Goal: Task Accomplishment & Management: Manage account settings

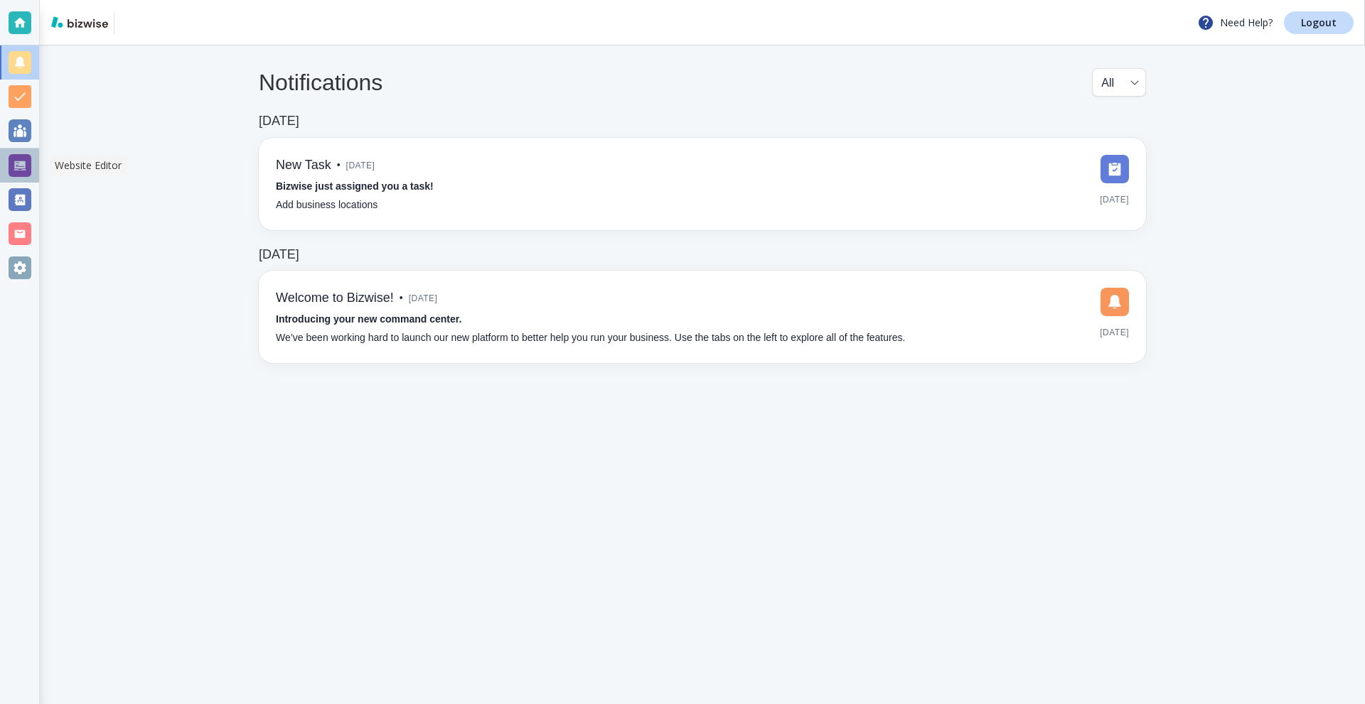
click at [31, 168] on div at bounding box center [20, 165] width 23 height 23
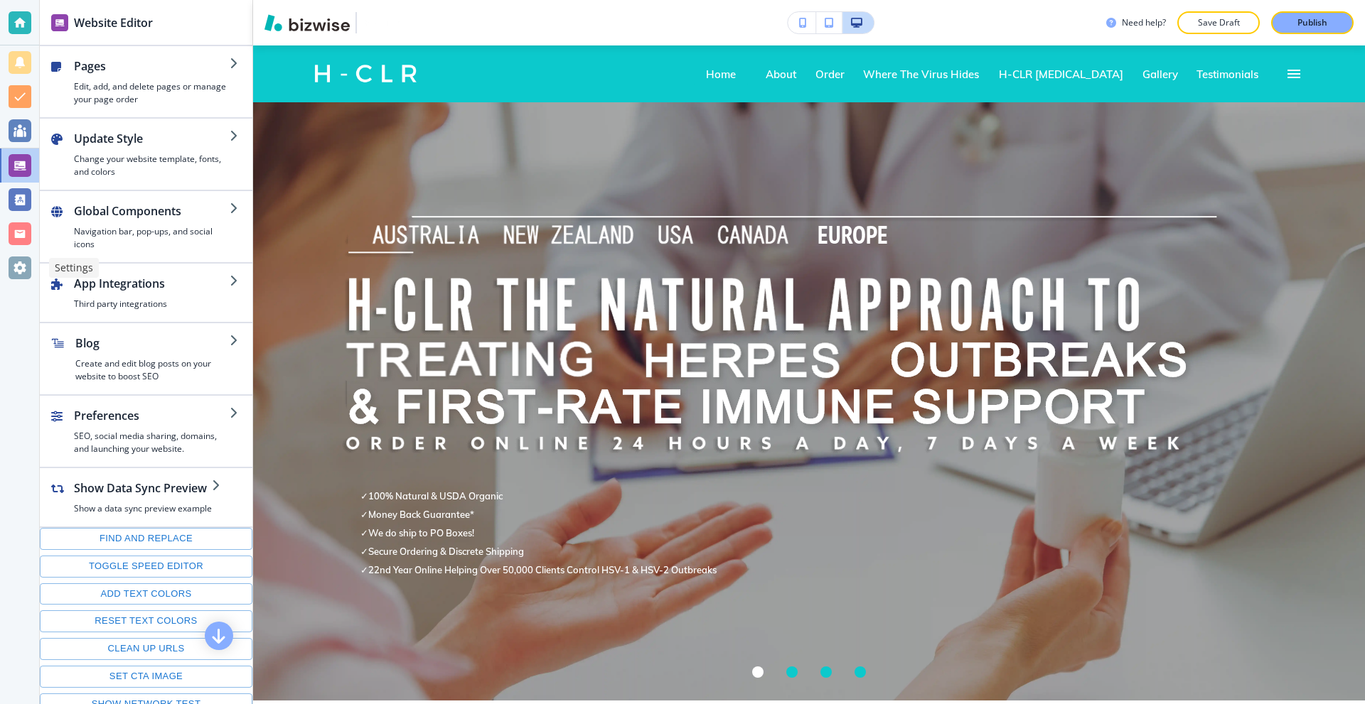
click at [23, 265] on div at bounding box center [20, 268] width 23 height 23
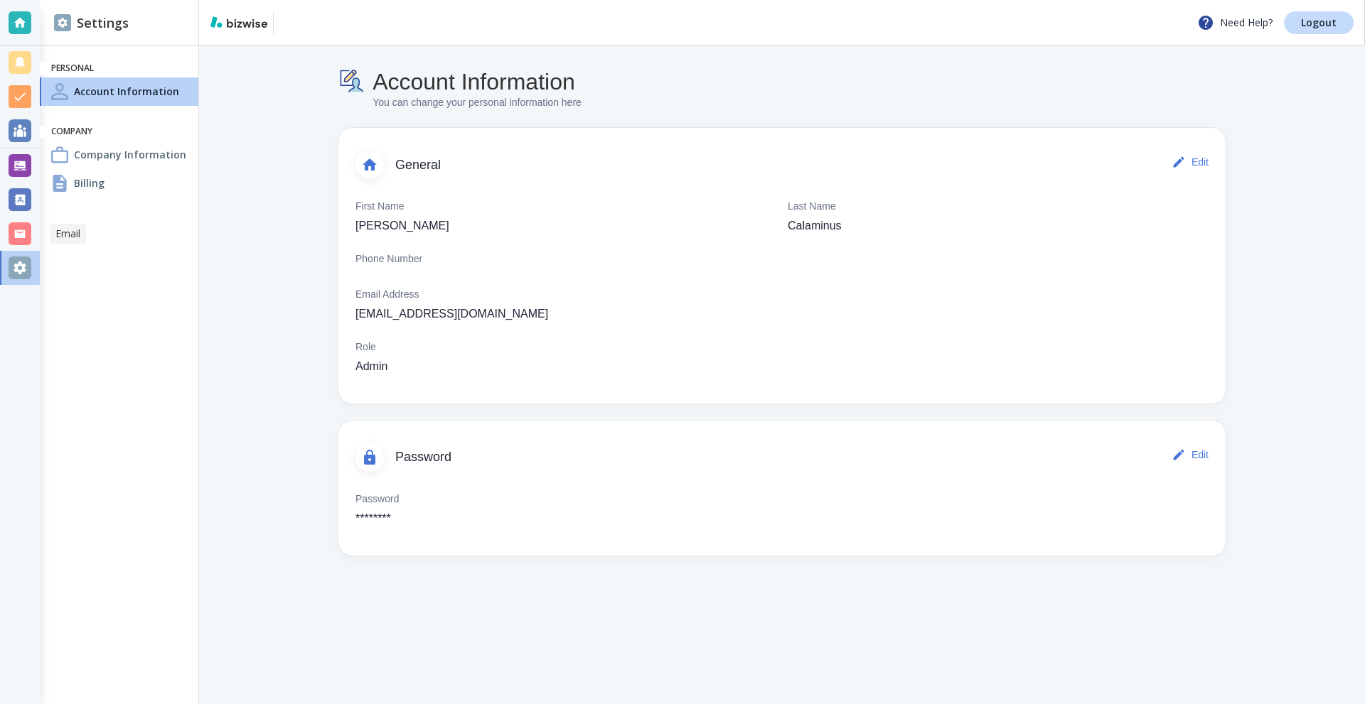
click at [17, 238] on div at bounding box center [20, 234] width 23 height 23
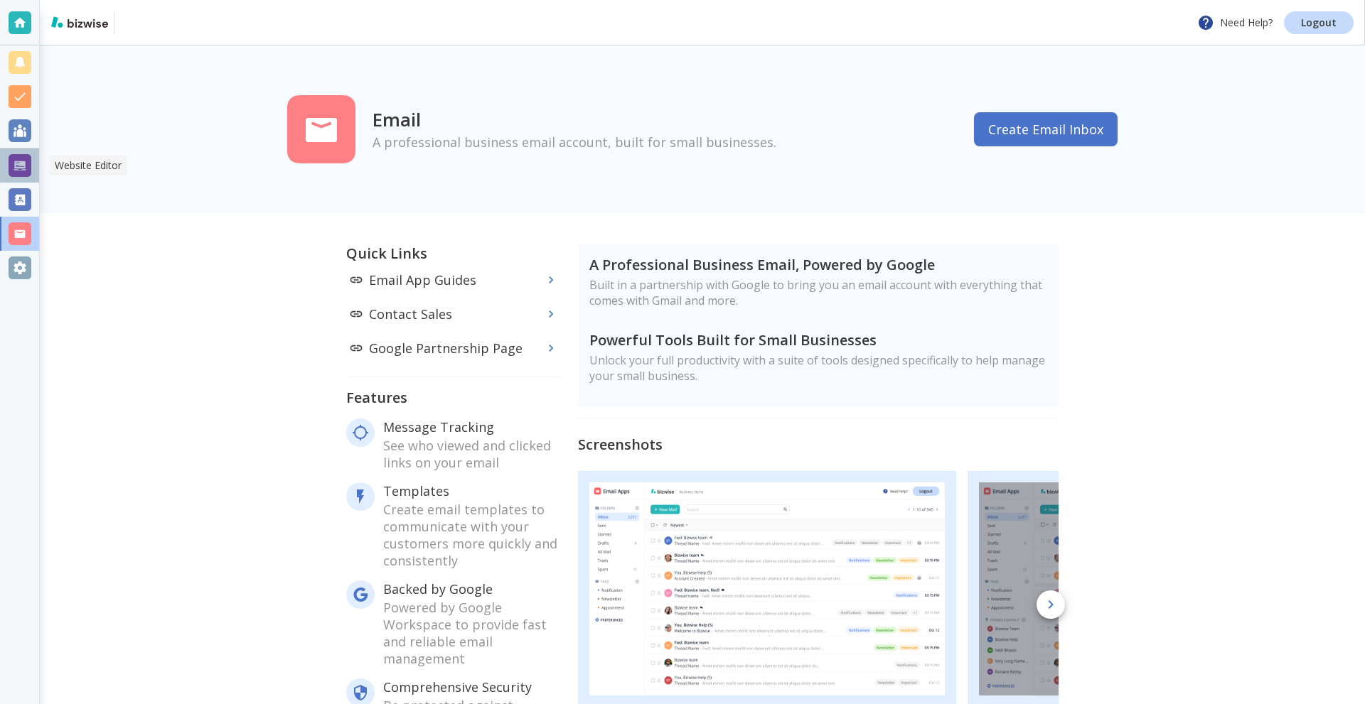
click at [20, 164] on div at bounding box center [20, 165] width 23 height 23
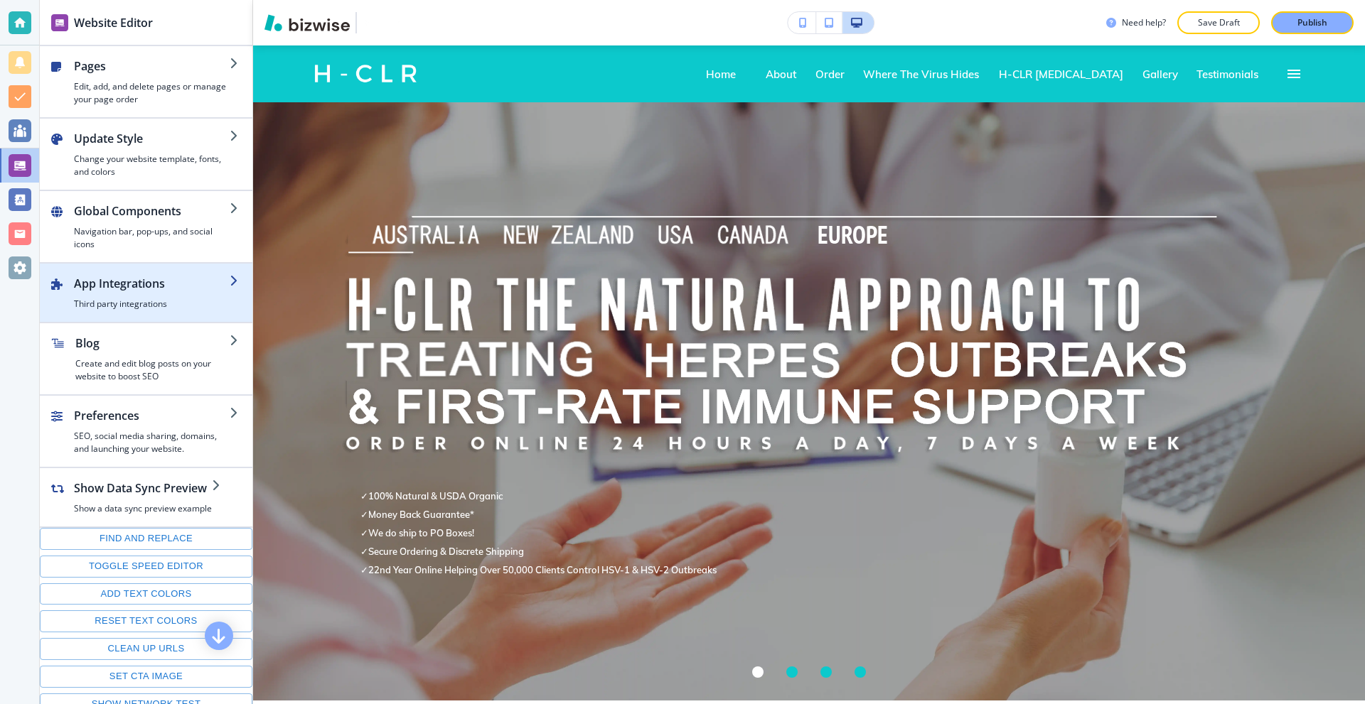
click at [151, 283] on h2 "App Integrations" at bounding box center [152, 283] width 156 height 17
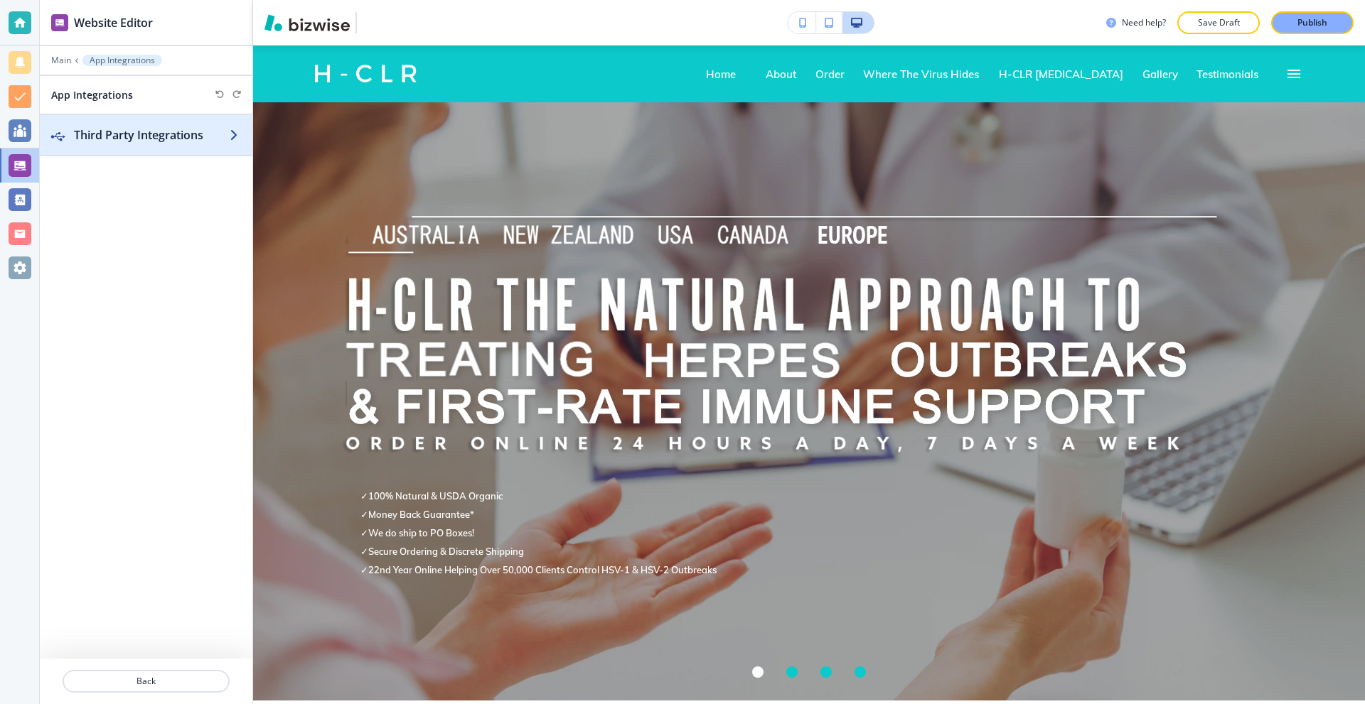
click at [152, 129] on h2 "Third Party Integrations" at bounding box center [152, 135] width 156 height 17
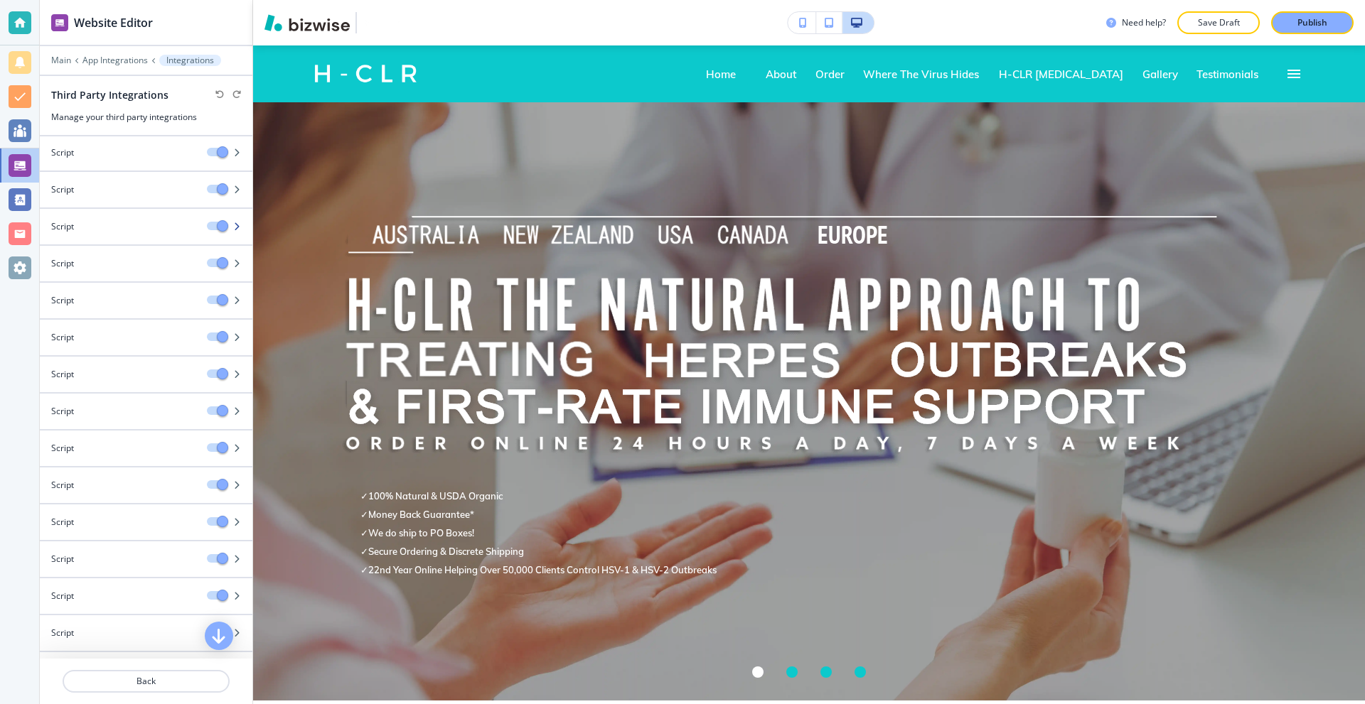
scroll to position [355, 0]
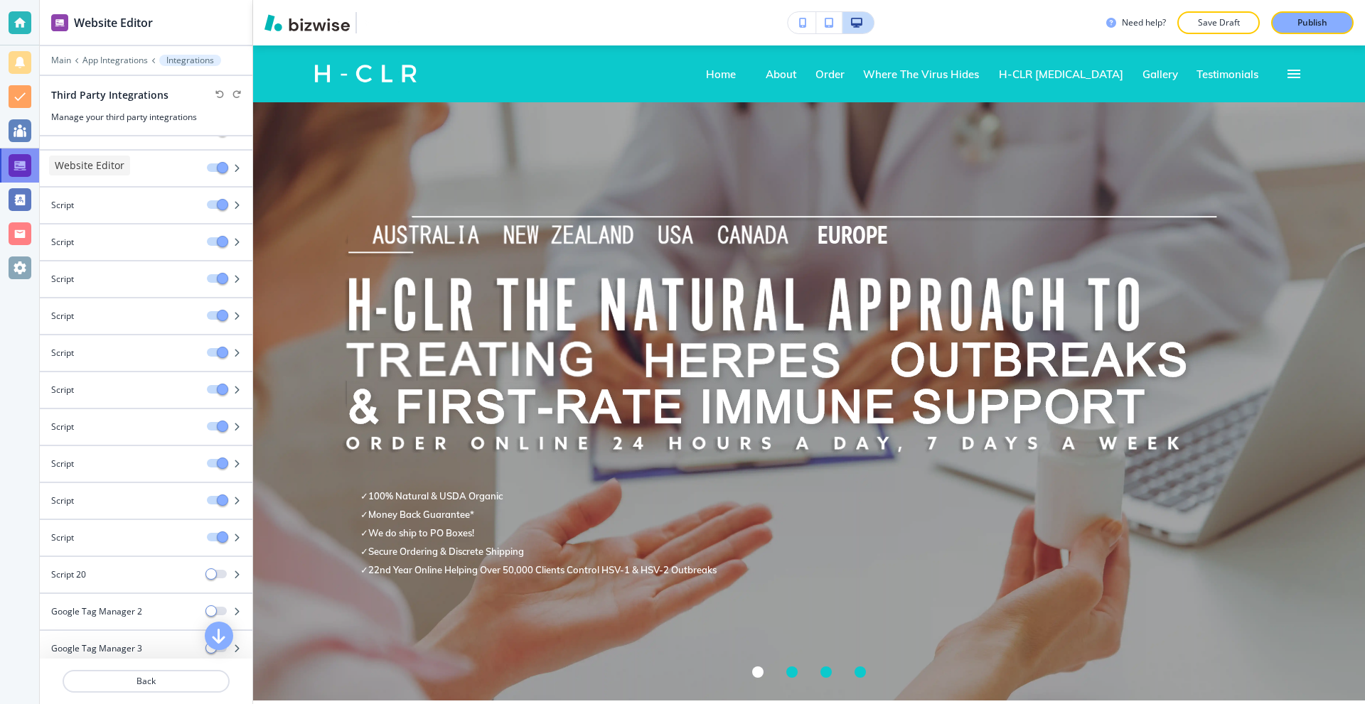
click at [21, 159] on div at bounding box center [20, 165] width 23 height 23
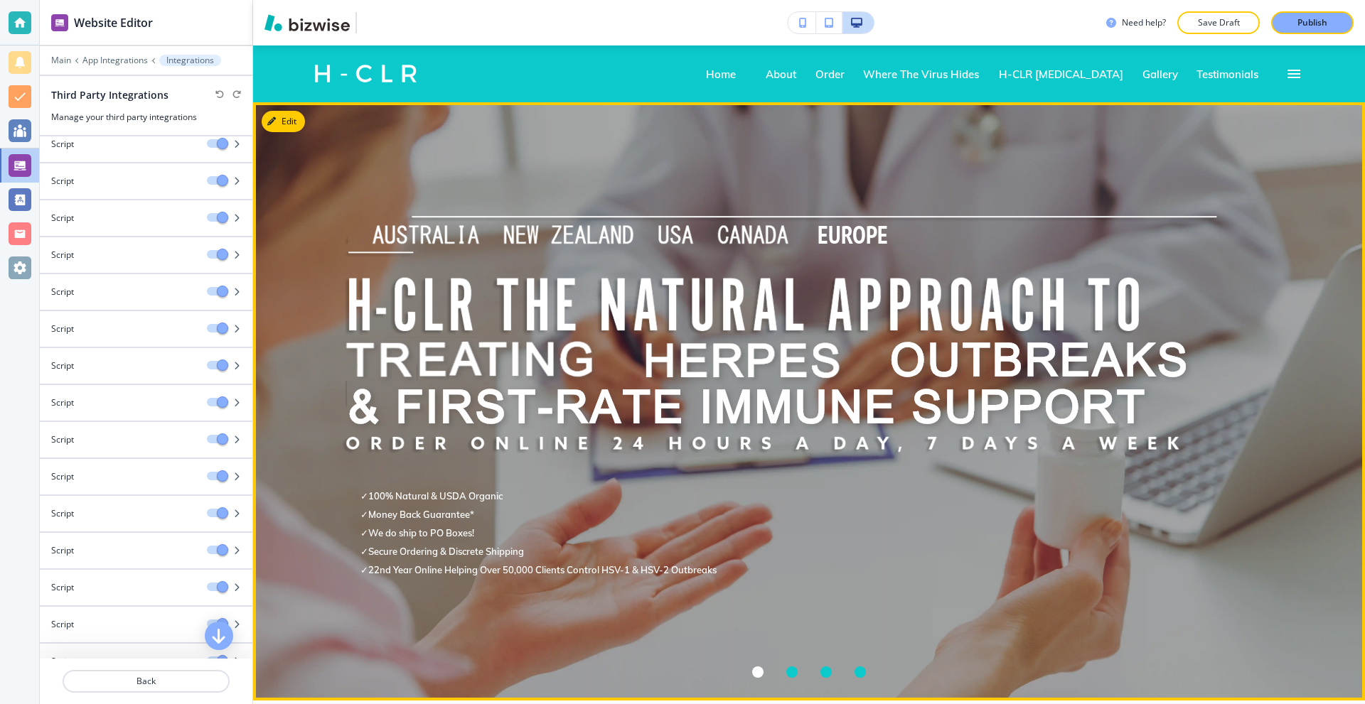
scroll to position [142, 0]
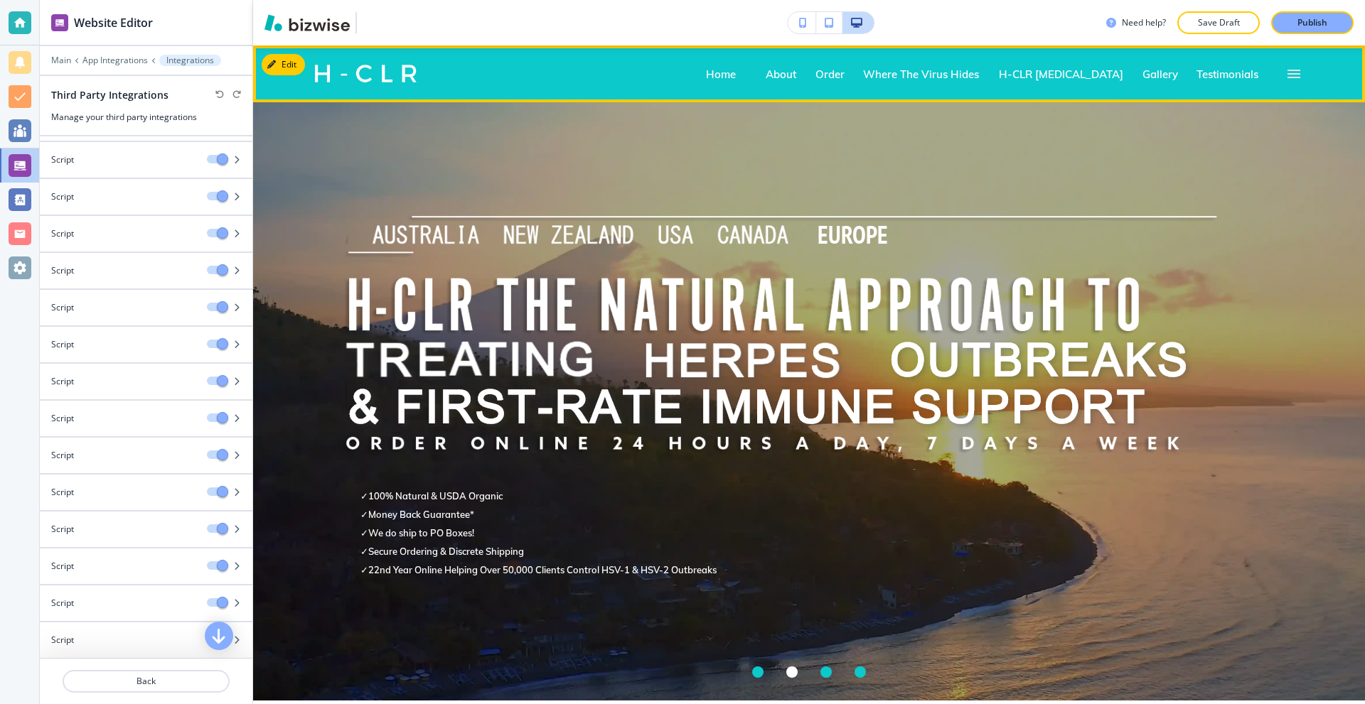
click at [1287, 71] on icon "button" at bounding box center [1293, 74] width 13 height 9
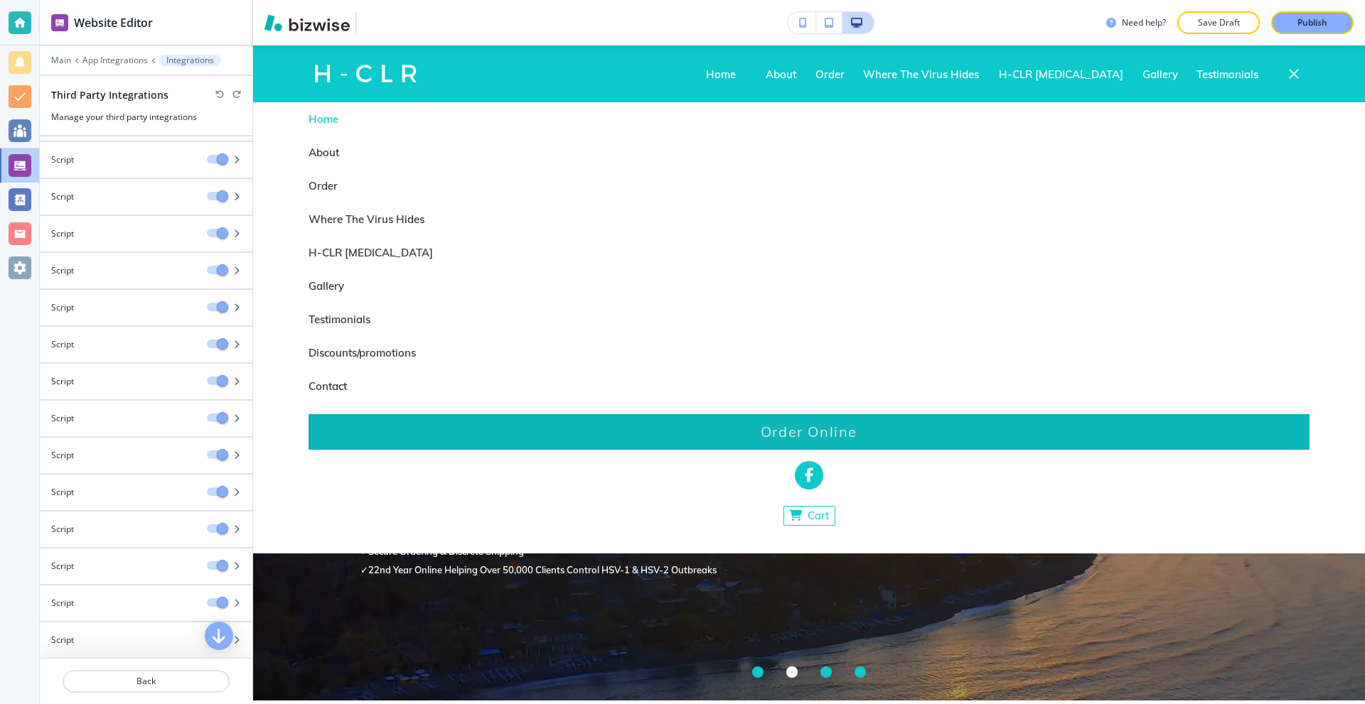
click at [811, 432] on p "Order Online" at bounding box center [809, 432] width 97 height 23
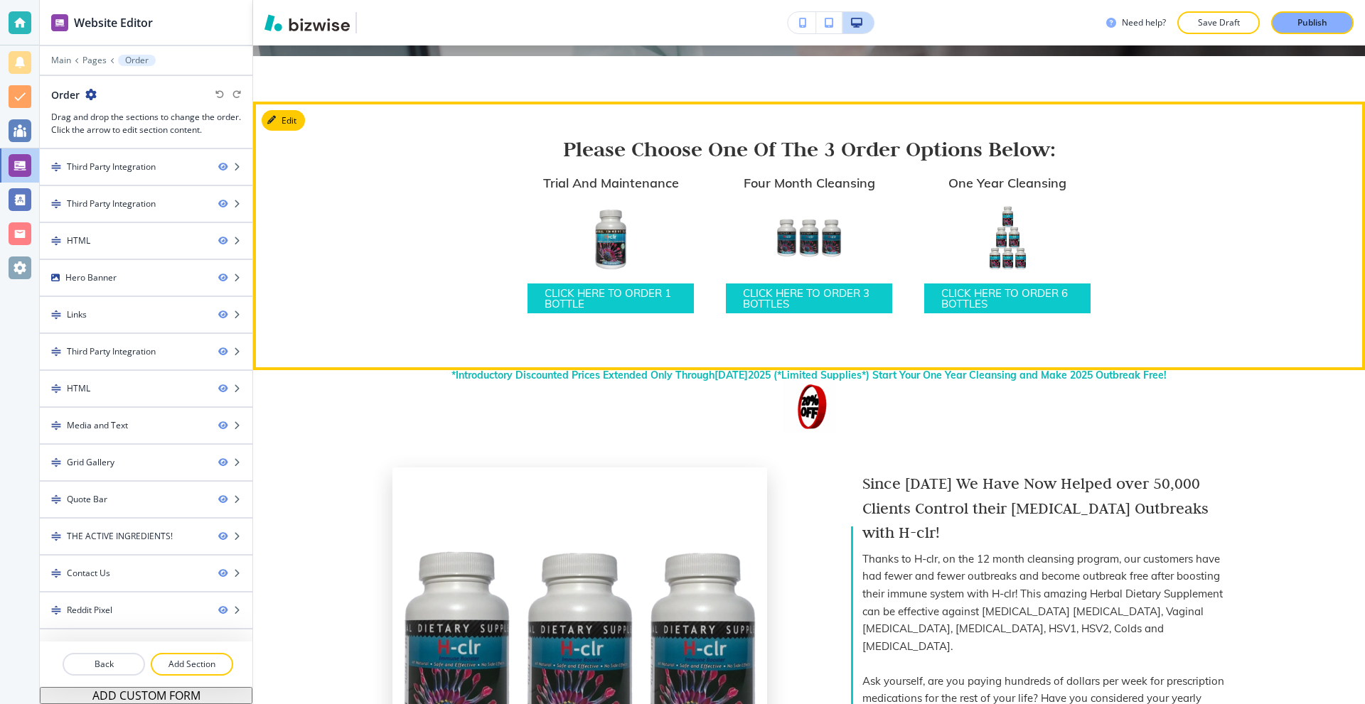
scroll to position [355, 0]
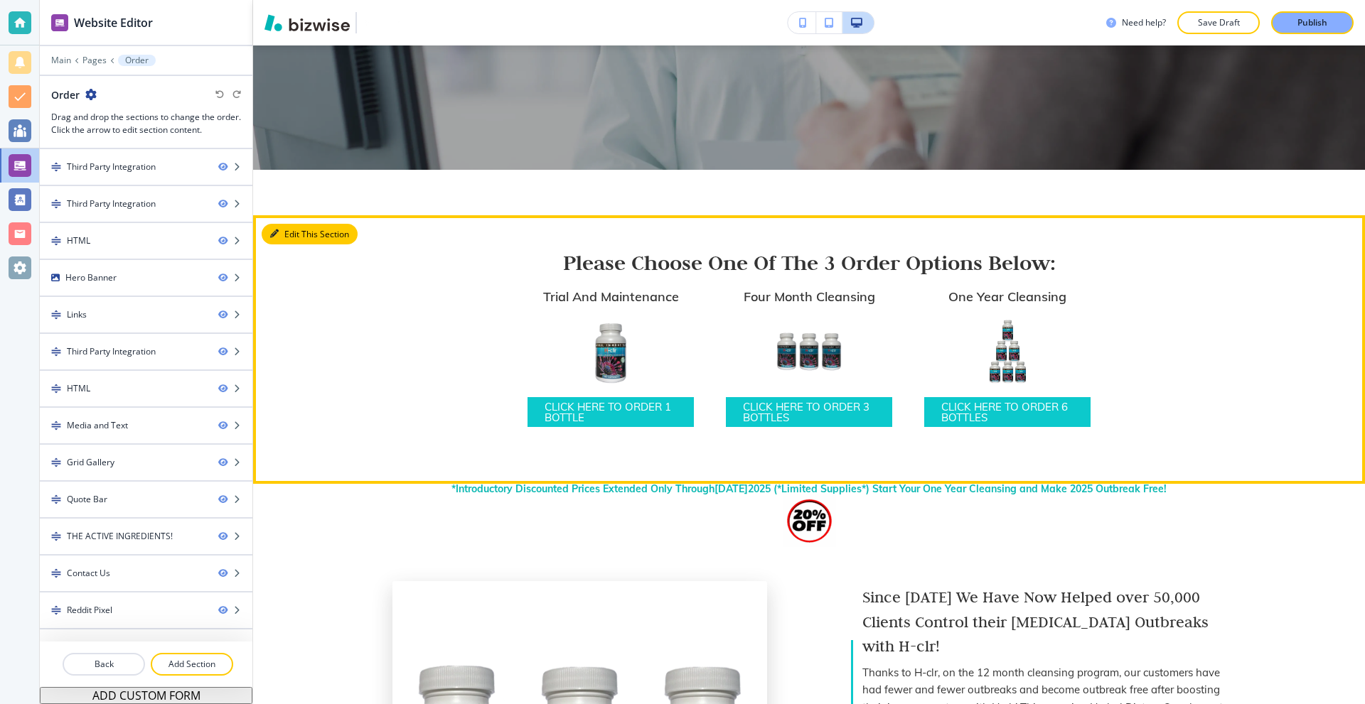
click at [285, 232] on button "Edit This Section" at bounding box center [310, 234] width 96 height 21
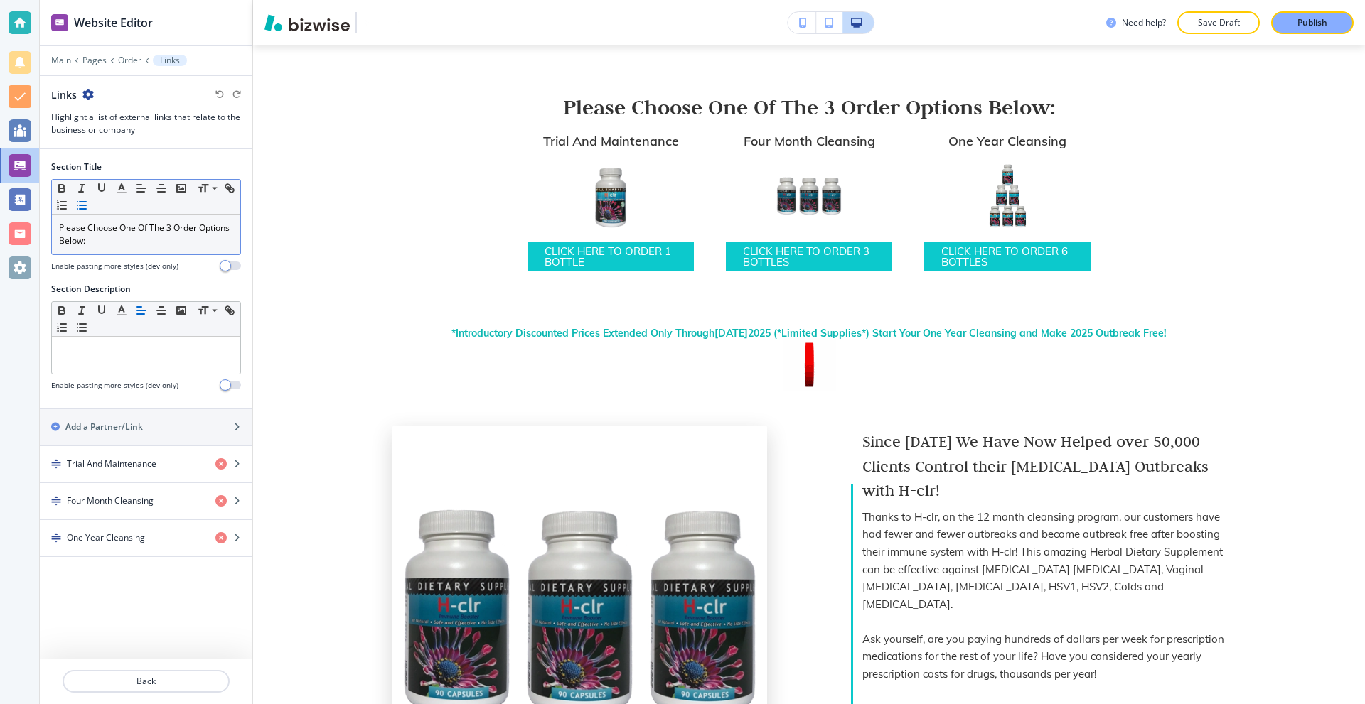
scroll to position [525, 0]
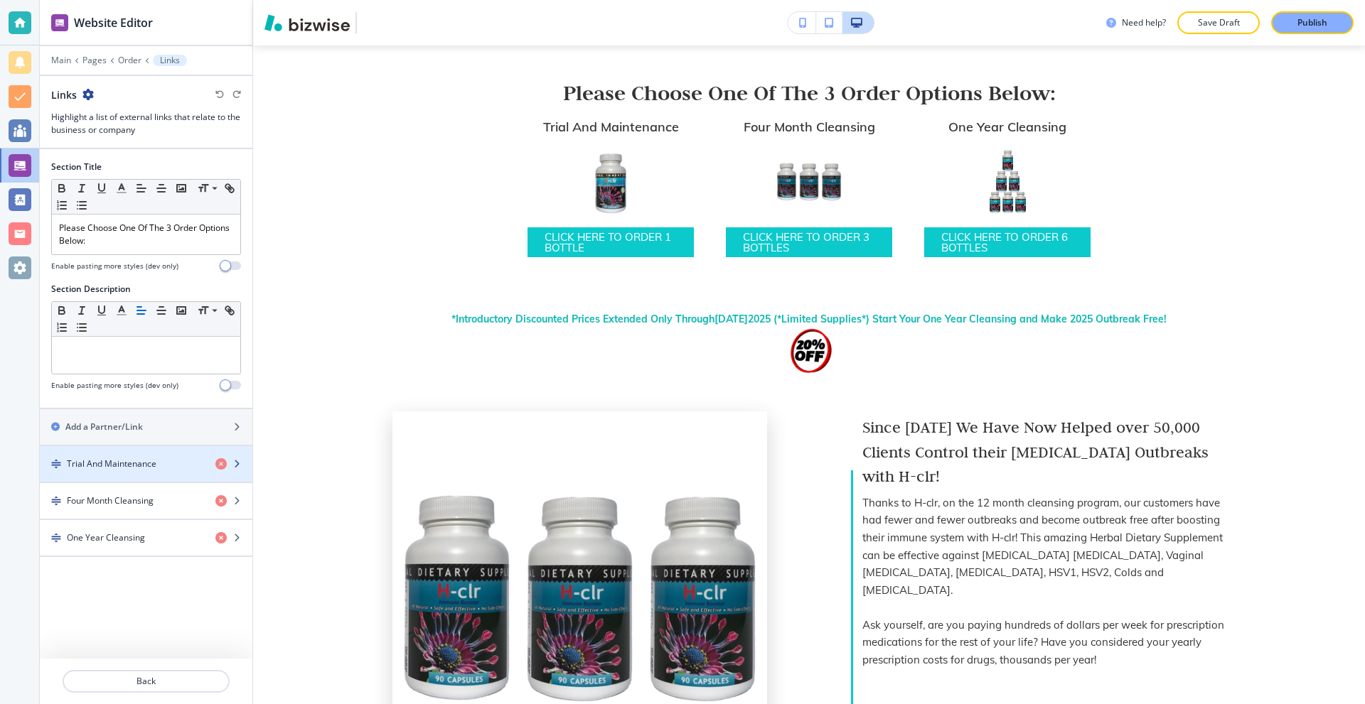
click at [119, 466] on h4 "Trial And Maintenance" at bounding box center [112, 464] width 90 height 13
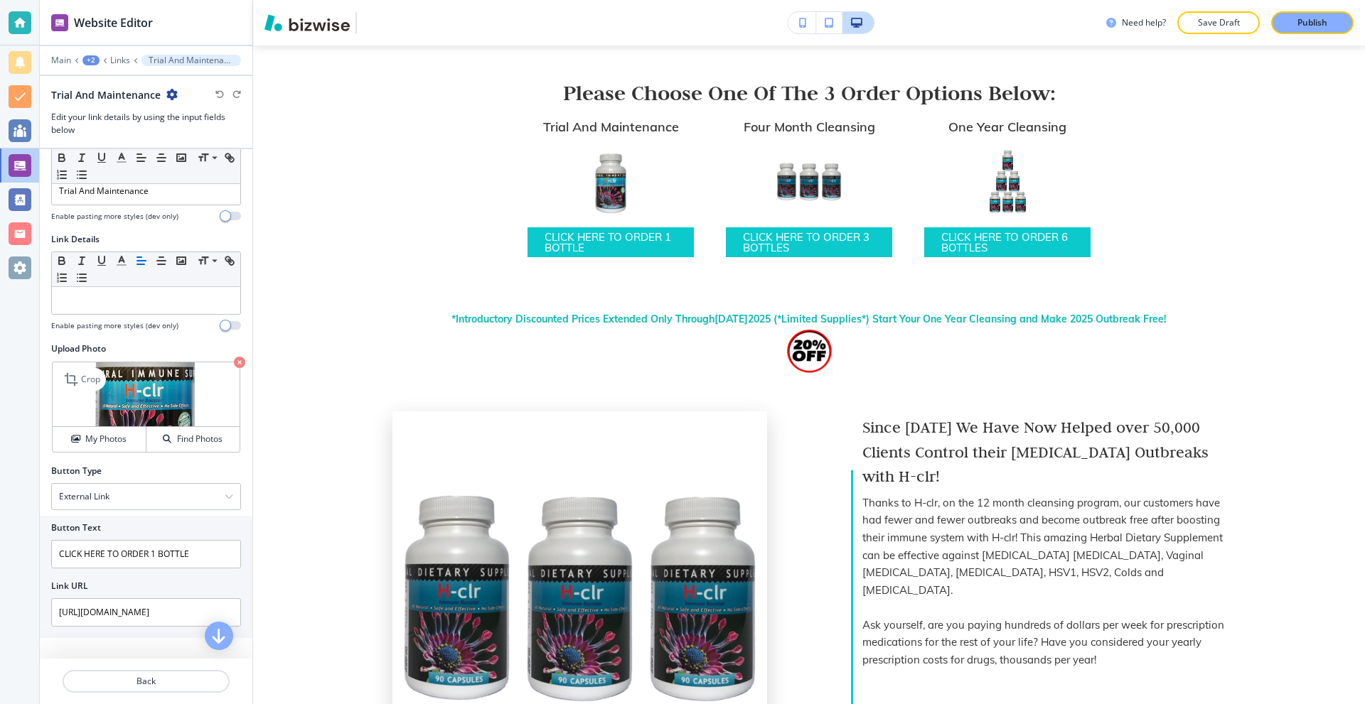
scroll to position [39, 0]
click at [149, 608] on input "[URL][DOMAIN_NAME]" at bounding box center [146, 610] width 190 height 28
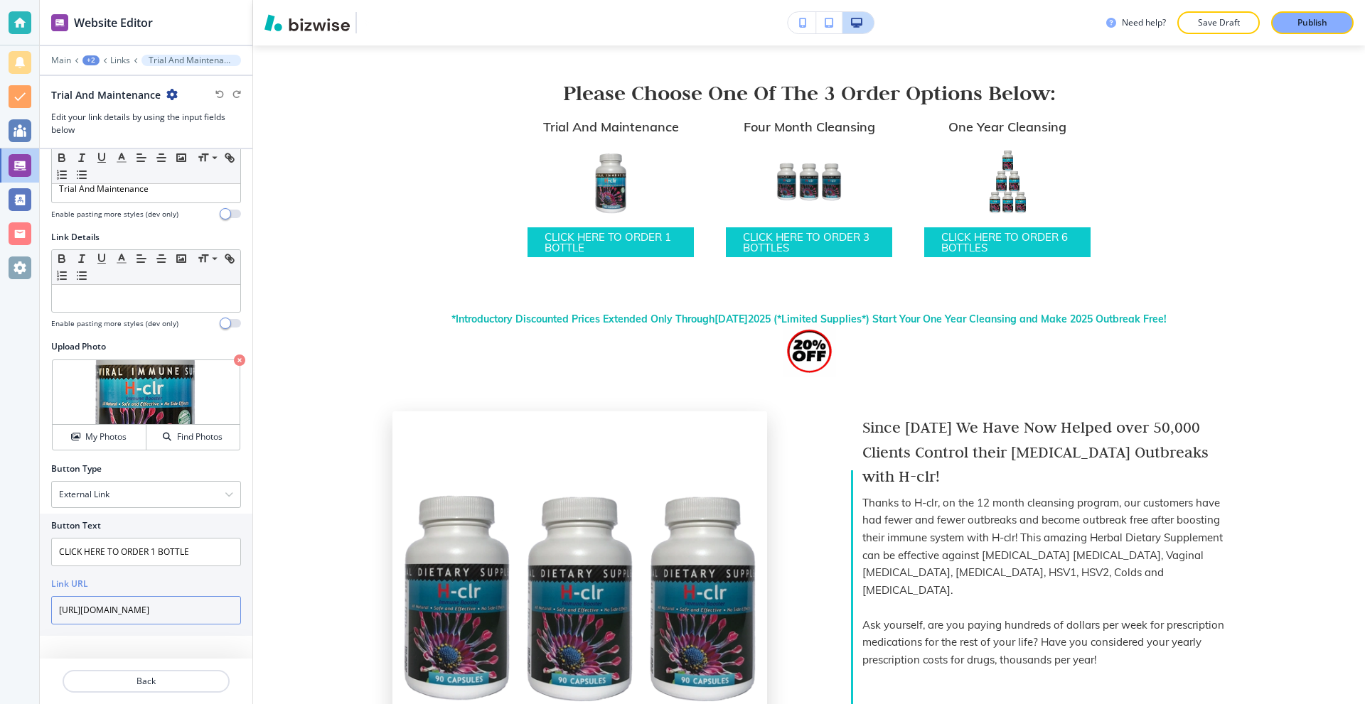
scroll to position [0, 203]
drag, startPoint x: 160, startPoint y: 609, endPoint x: 276, endPoint y: 608, distance: 115.9
click at [276, 608] on div "Website Editor Main +2 Links Trial And Maintenance Trial And Maintenance Edit y…" at bounding box center [702, 352] width 1325 height 704
click at [157, 603] on input "[URL][DOMAIN_NAME]" at bounding box center [146, 610] width 190 height 28
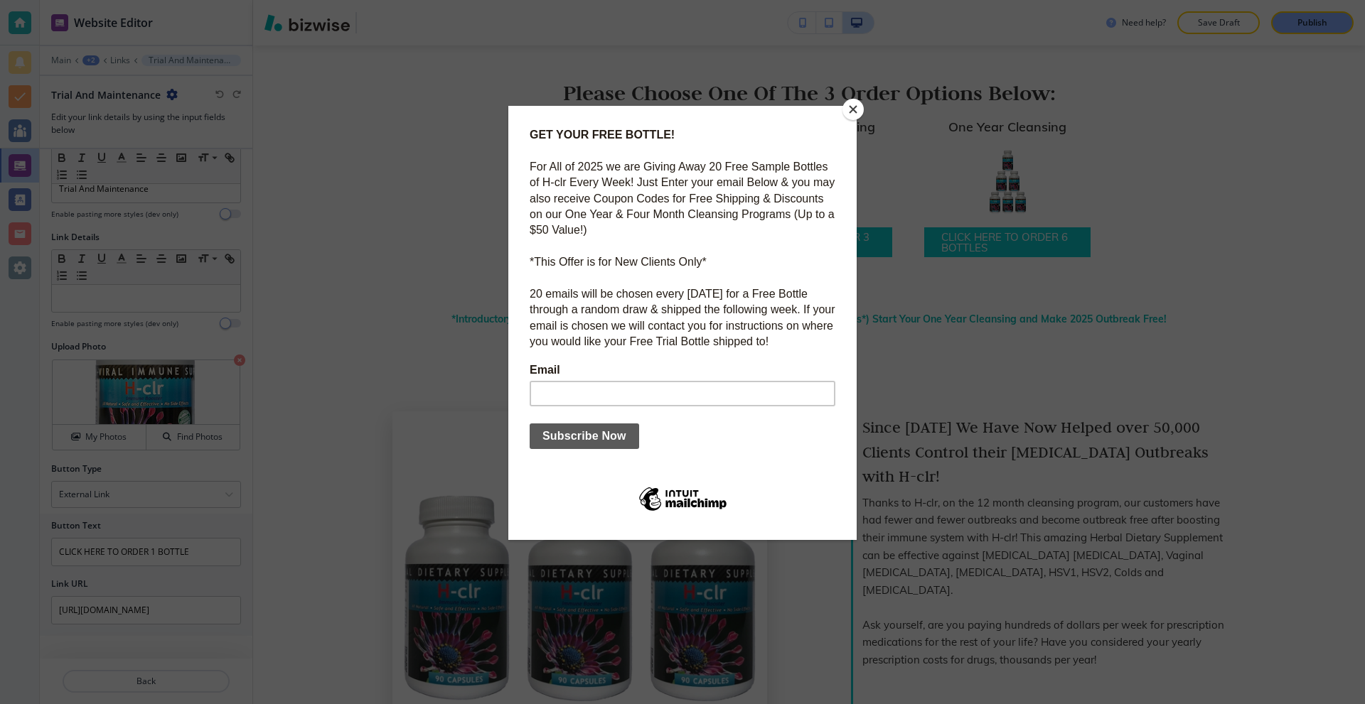
scroll to position [0, 0]
click at [853, 104] on button "Close" at bounding box center [852, 109] width 21 height 21
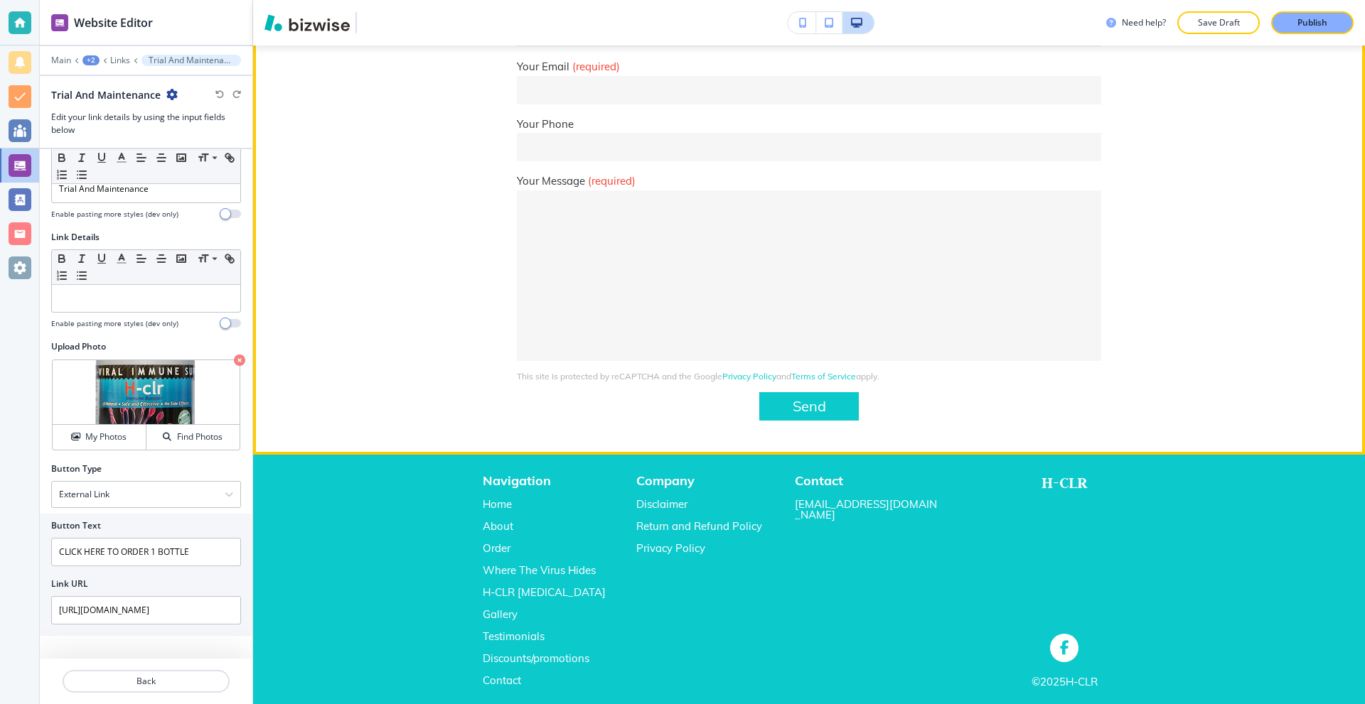
scroll to position [2886, 0]
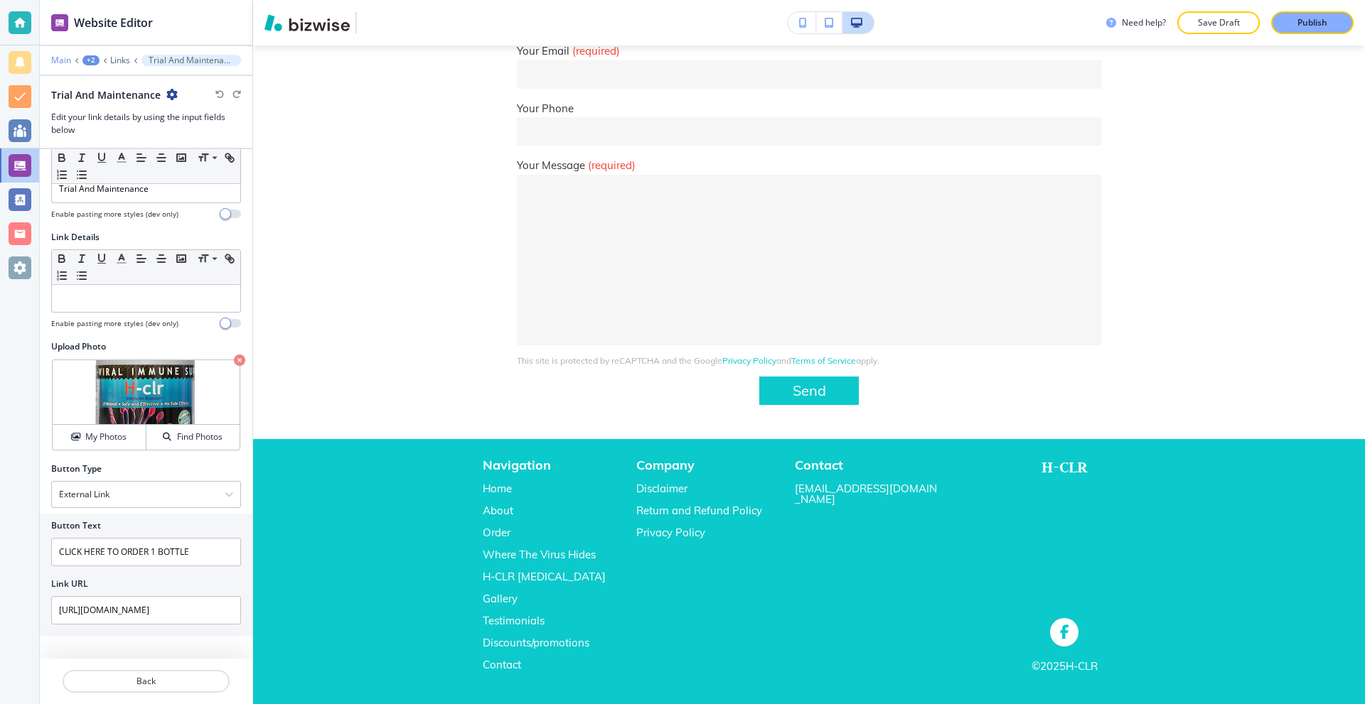
click at [66, 61] on p "Main" at bounding box center [61, 60] width 20 height 10
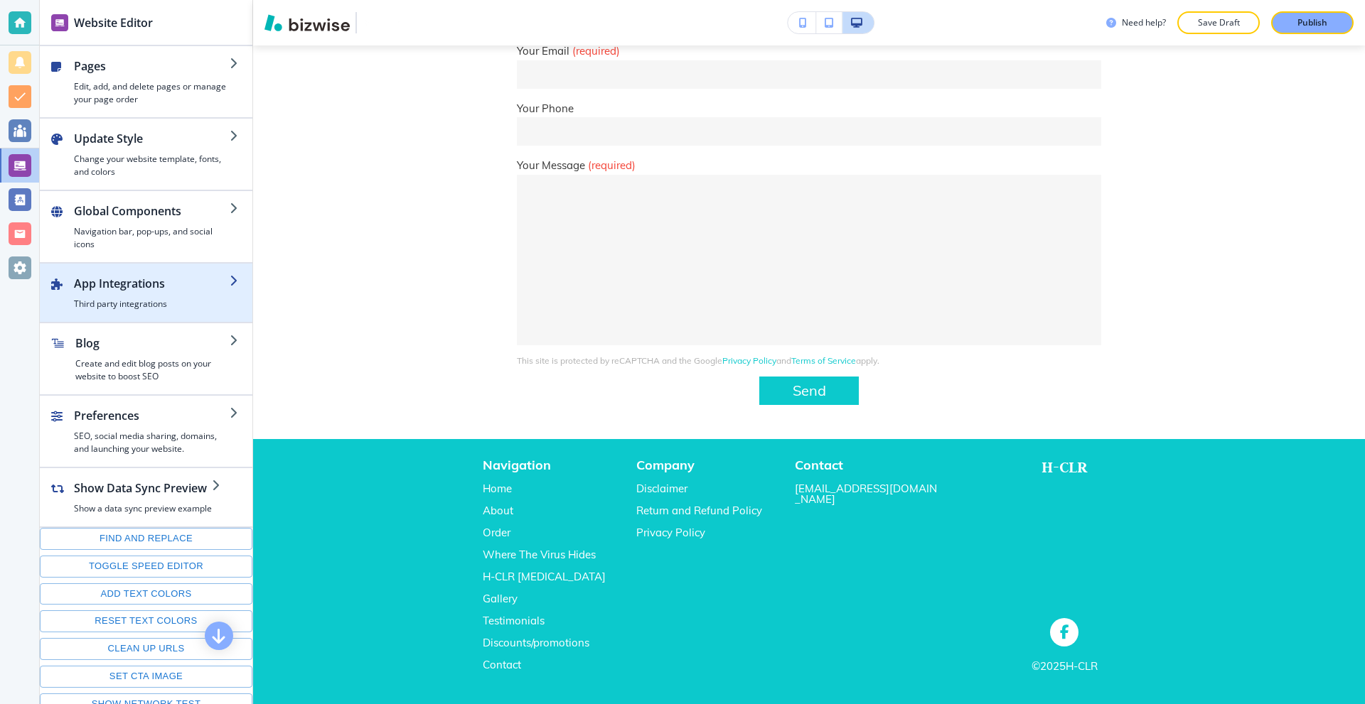
click at [164, 286] on h2 "App Integrations" at bounding box center [152, 283] width 156 height 17
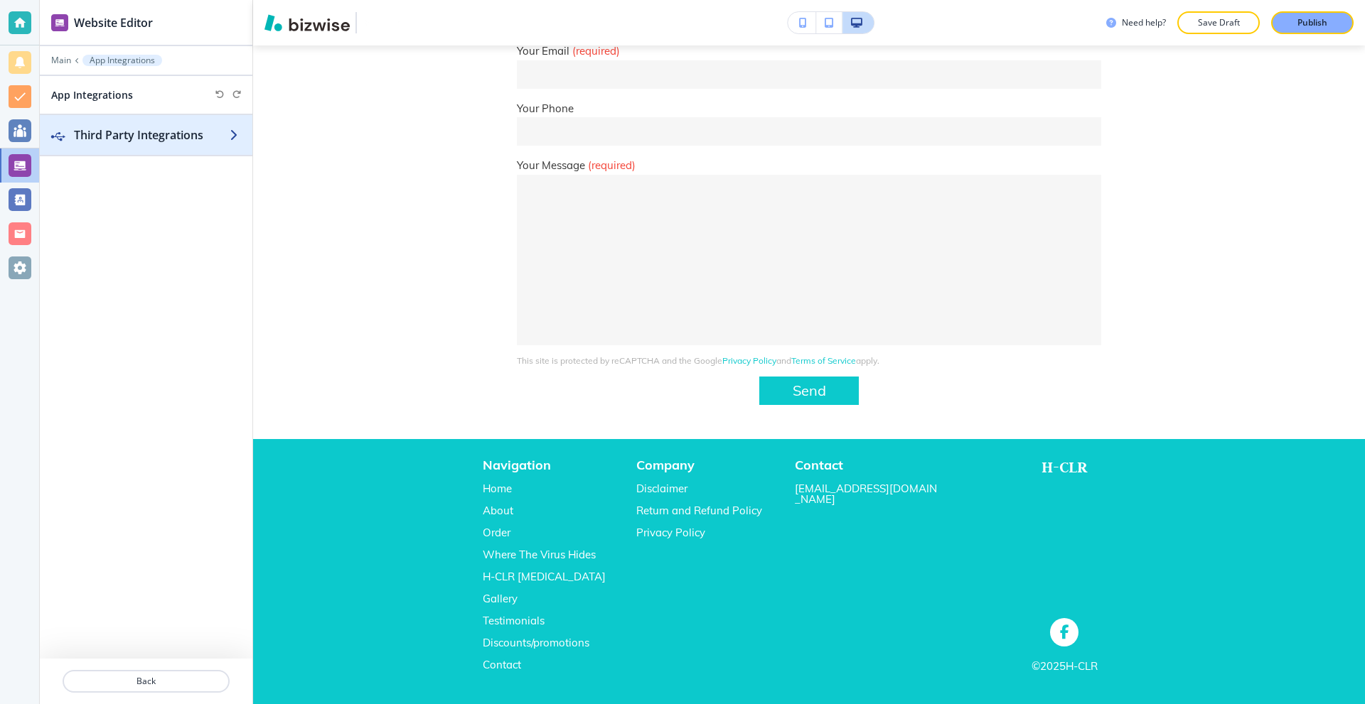
click at [178, 139] on h2 "Third Party Integrations" at bounding box center [152, 135] width 156 height 17
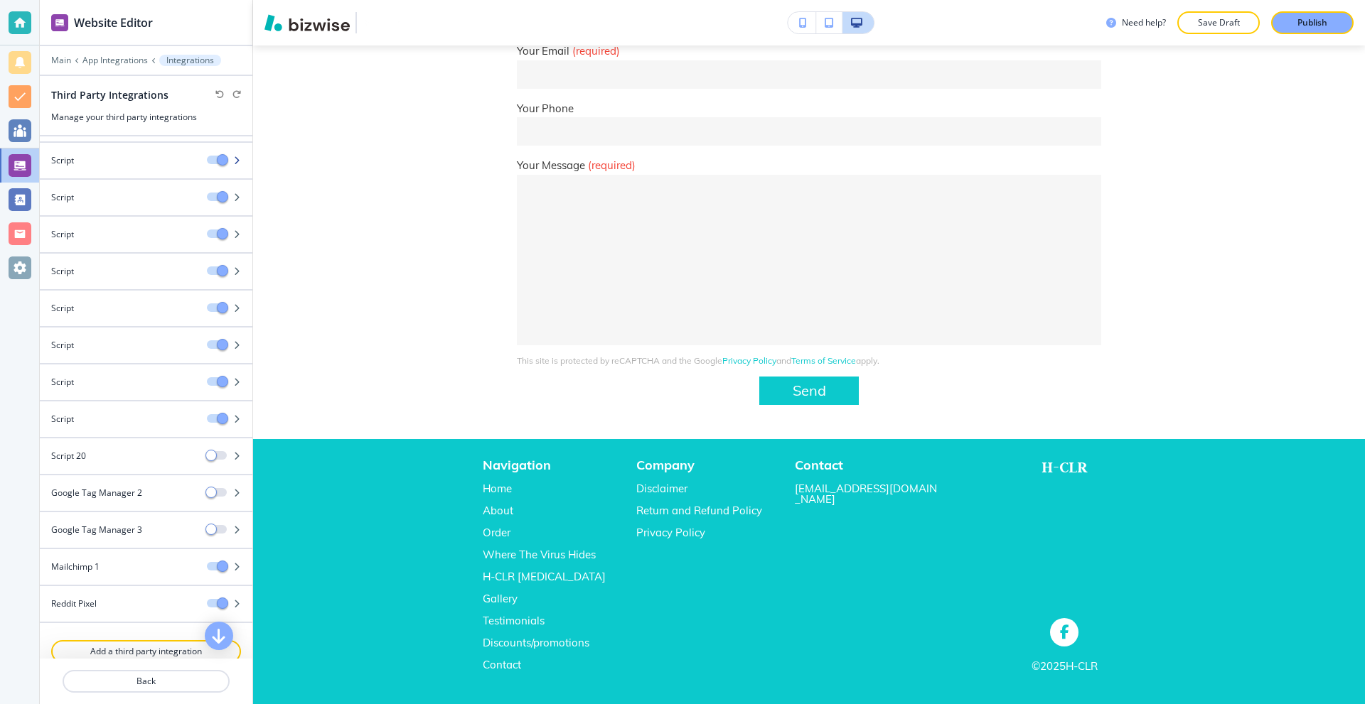
scroll to position [478, 0]
click at [102, 335] on div "Script" at bounding box center [118, 341] width 156 height 13
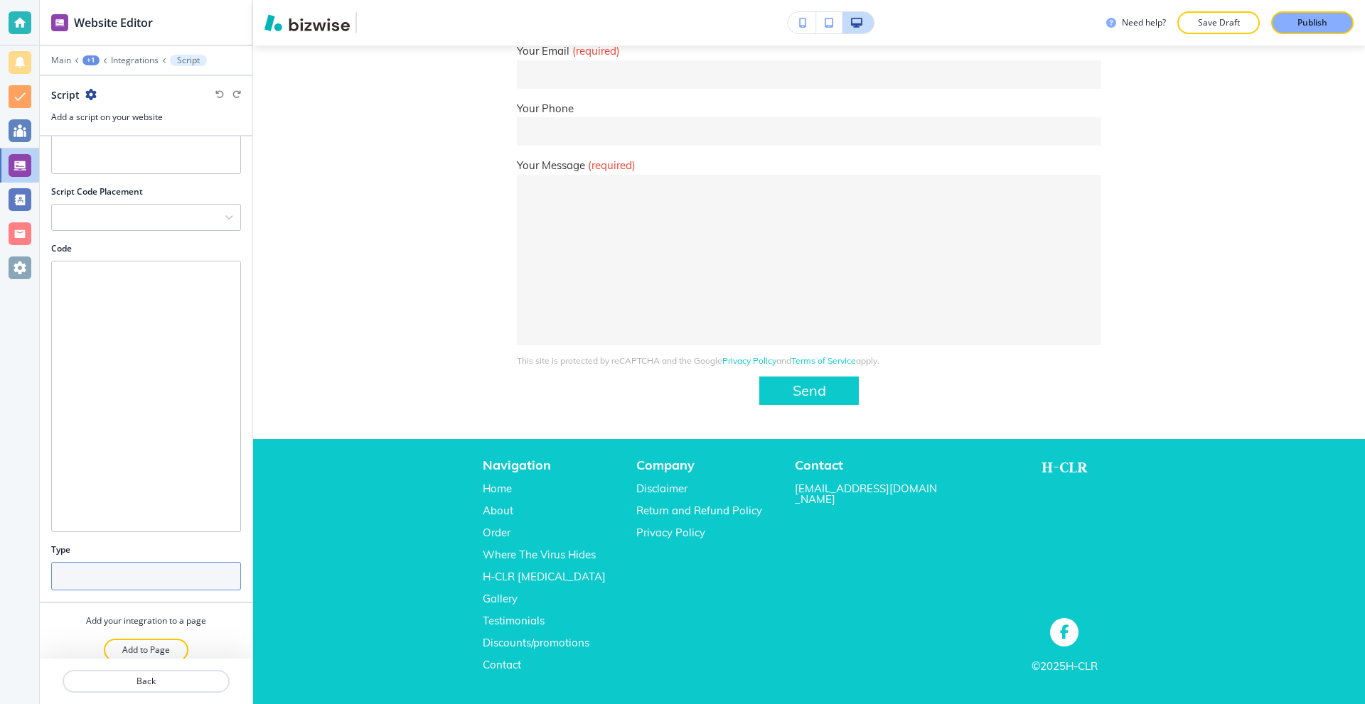
scroll to position [73, 0]
click at [133, 667] on div at bounding box center [146, 664] width 213 height 11
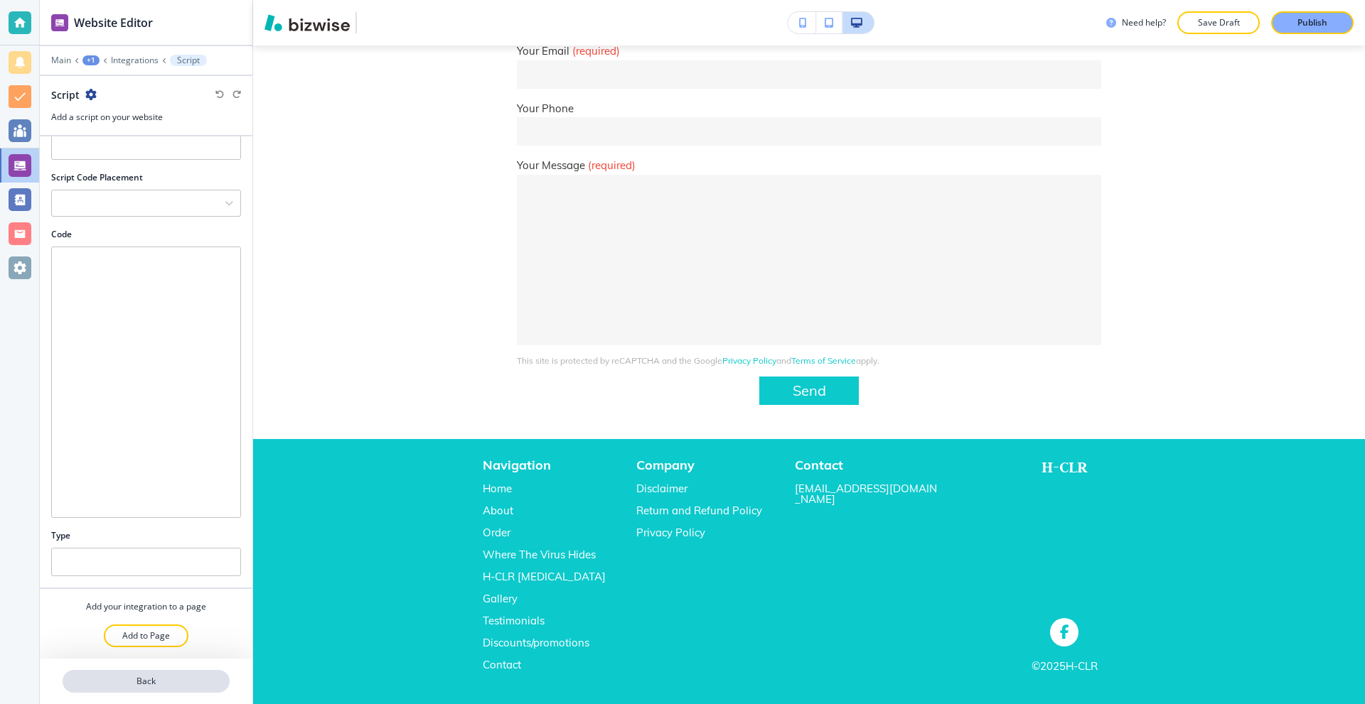
click at [136, 673] on button "Back" at bounding box center [146, 681] width 167 height 23
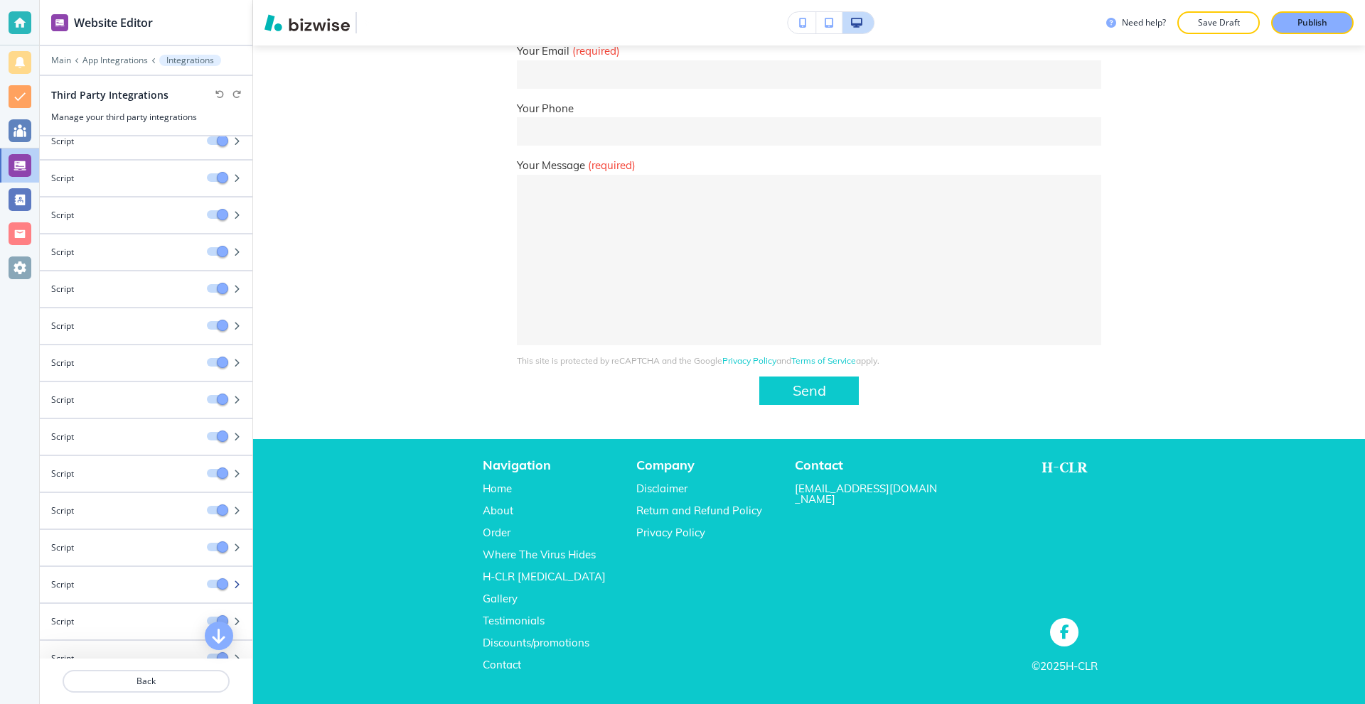
scroll to position [478, 0]
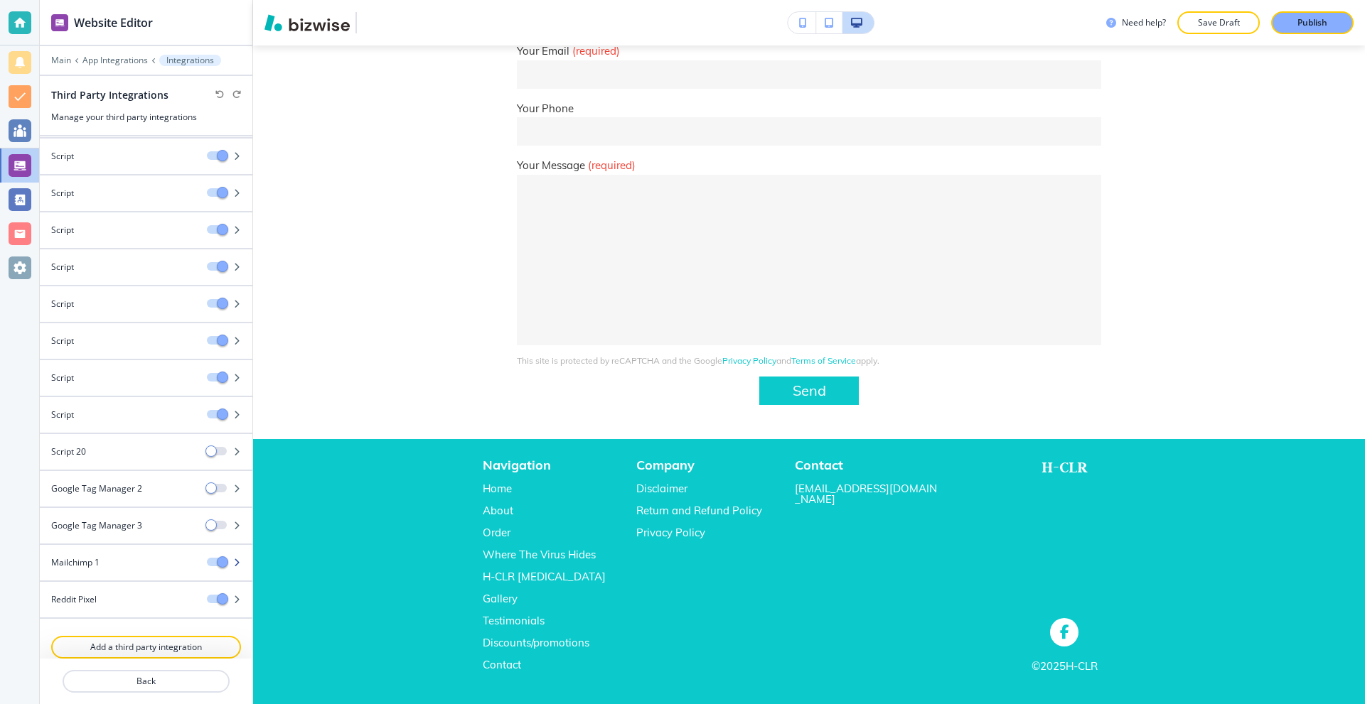
click at [114, 558] on div "Mailchimp 1" at bounding box center [118, 563] width 156 height 13
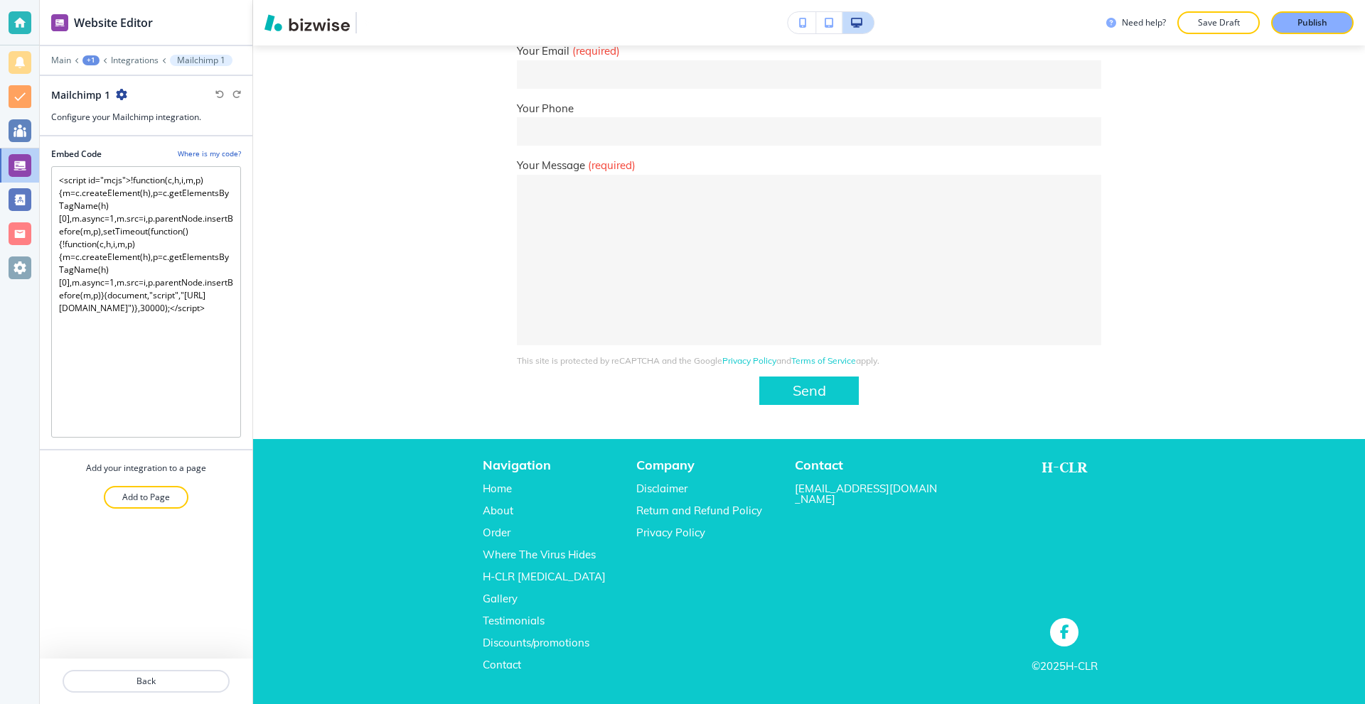
click at [127, 669] on div at bounding box center [146, 664] width 213 height 11
click at [127, 676] on p "Back" at bounding box center [146, 681] width 164 height 13
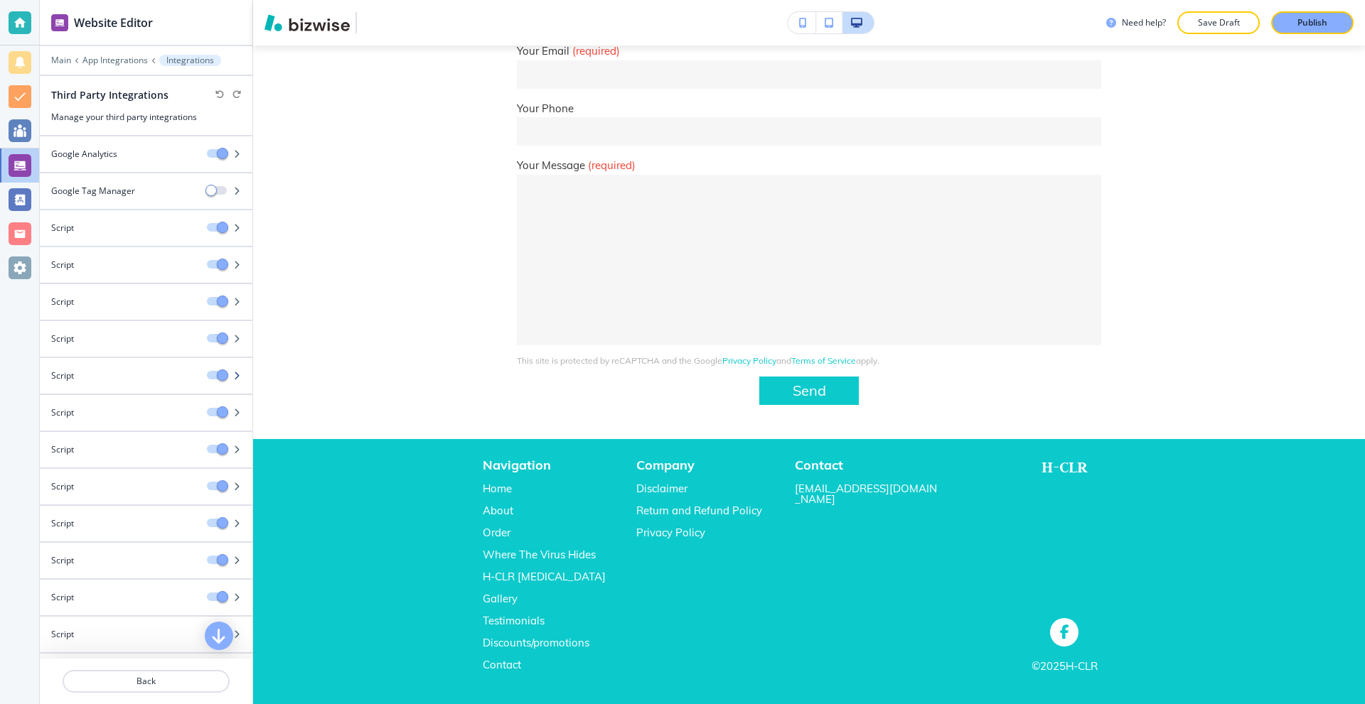
click at [118, 385] on div at bounding box center [146, 387] width 213 height 11
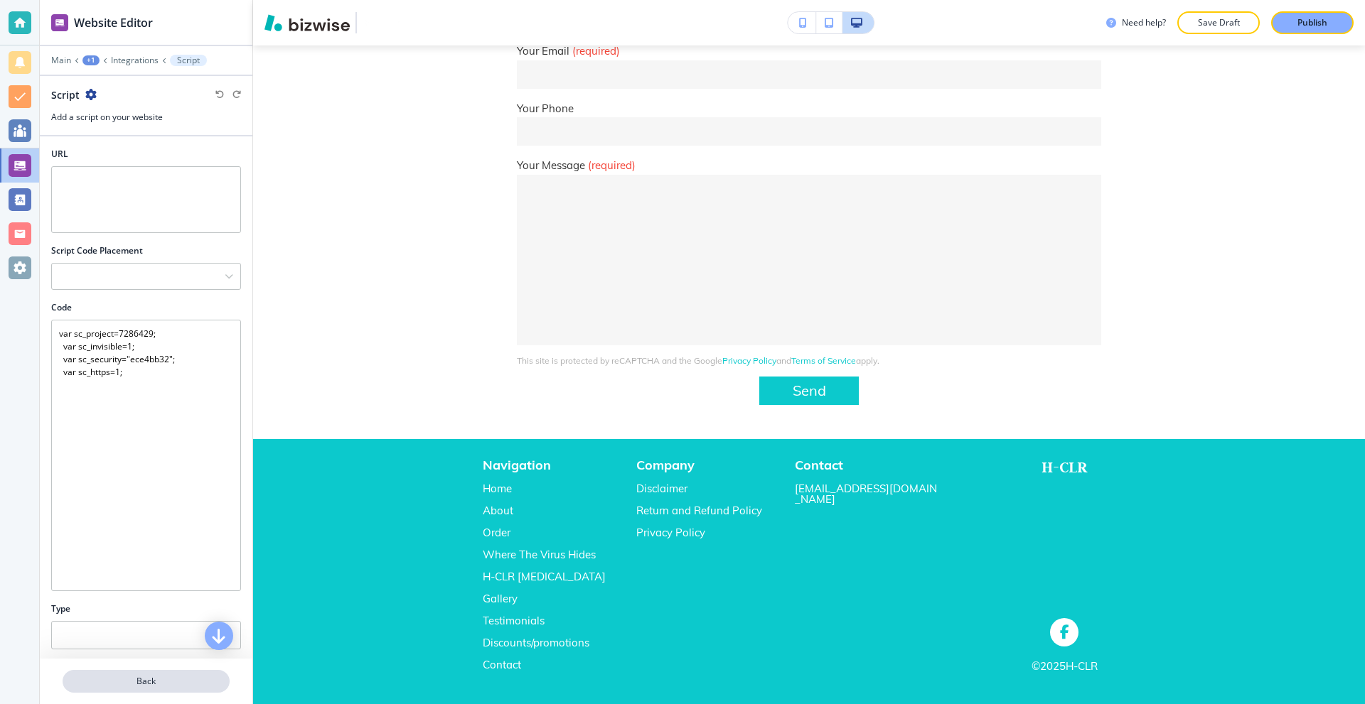
click at [161, 689] on button "Back" at bounding box center [146, 681] width 167 height 23
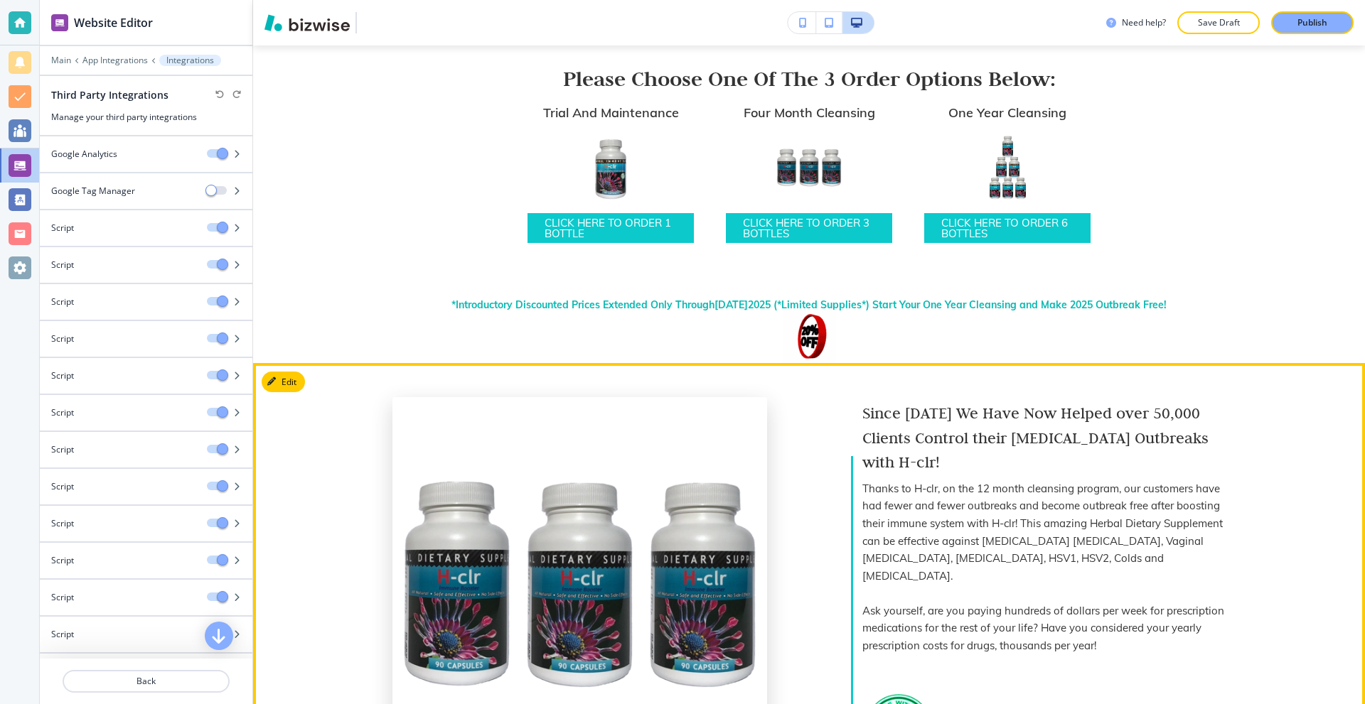
scroll to position [397, 0]
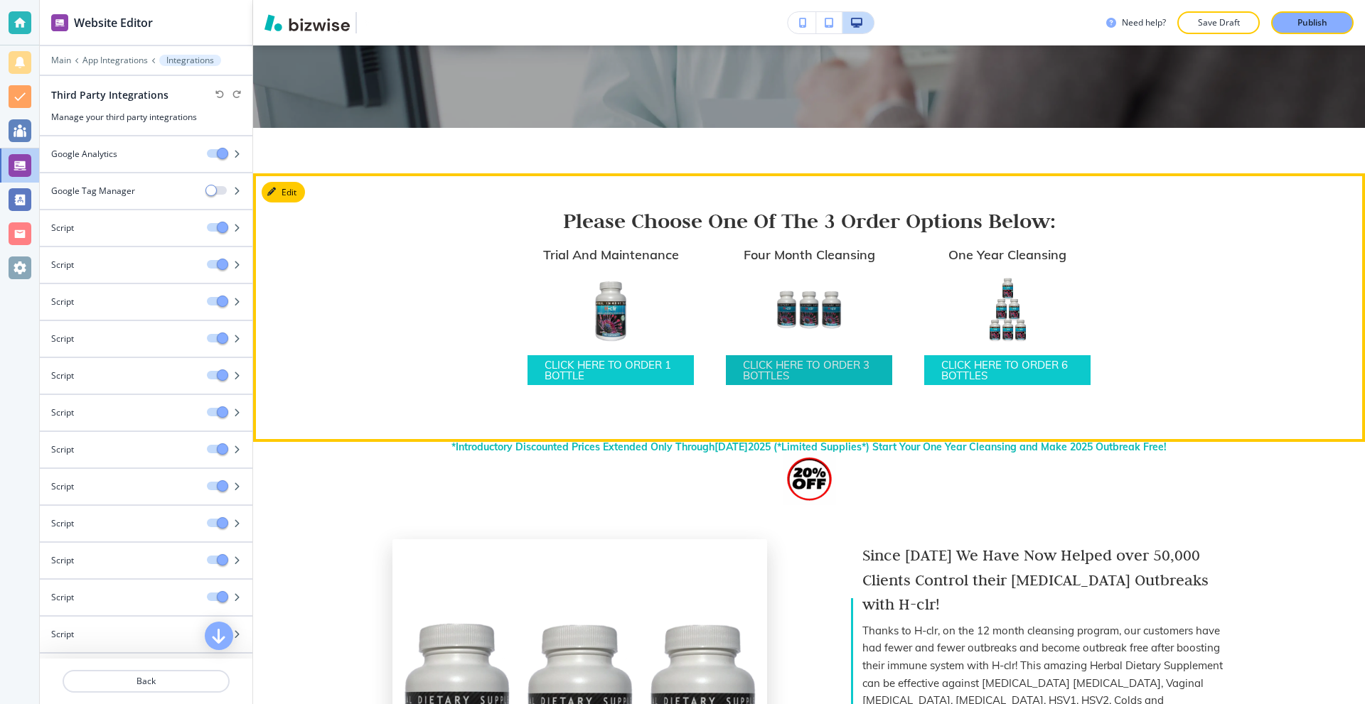
click at [793, 362] on p "CLICK HERE TO ORDER 3 BOTTLES" at bounding box center [809, 370] width 132 height 21
click at [805, 356] on link "CLICK HERE TO ORDER 3 BOTTLES" at bounding box center [809, 370] width 166 height 30
click at [638, 361] on p "CLICK HERE TO ORDER 1 BOTTLE" at bounding box center [611, 370] width 132 height 21
